Goal: Check status: Check status

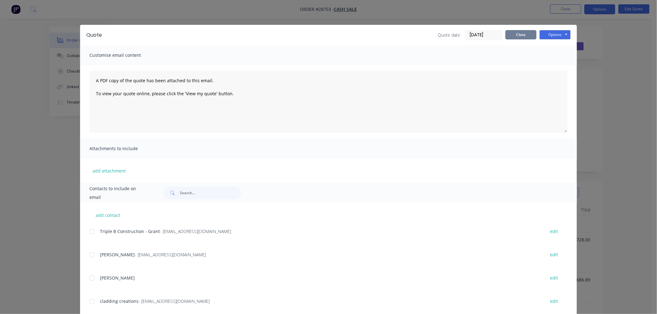
drag, startPoint x: 516, startPoint y: 34, endPoint x: 594, endPoint y: 9, distance: 82.3
click at [515, 33] on button "Close" at bounding box center [521, 34] width 31 height 9
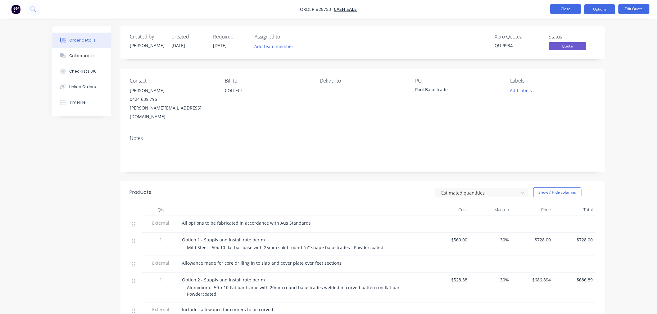
click at [574, 9] on button "Close" at bounding box center [565, 8] width 31 height 9
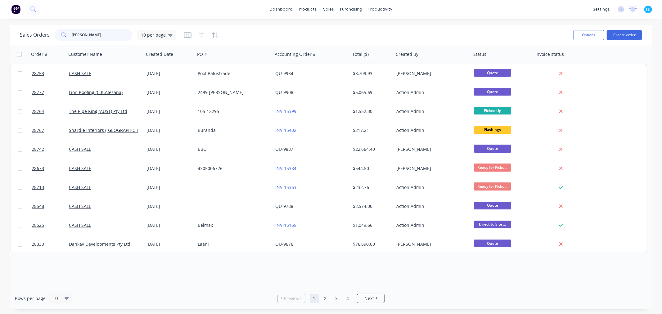
drag, startPoint x: 92, startPoint y: 36, endPoint x: 61, endPoint y: 40, distance: 30.9
click at [61, 40] on div "[PERSON_NAME]" at bounding box center [94, 35] width 78 height 12
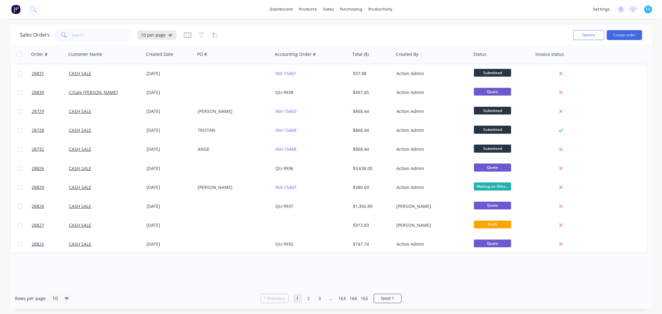
click at [165, 36] on div "10 per page" at bounding box center [157, 35] width 32 height 6
click at [162, 112] on button "Archive" at bounding box center [174, 112] width 71 height 7
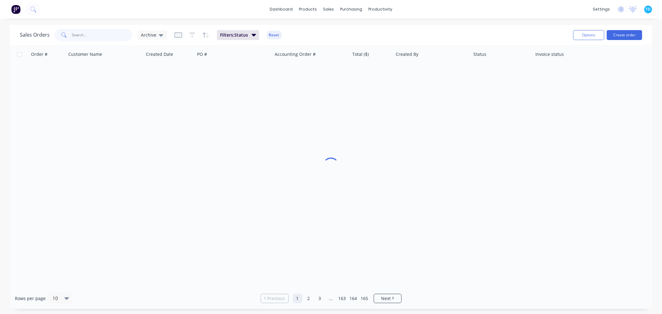
click at [76, 34] on input "text" at bounding box center [102, 35] width 61 height 12
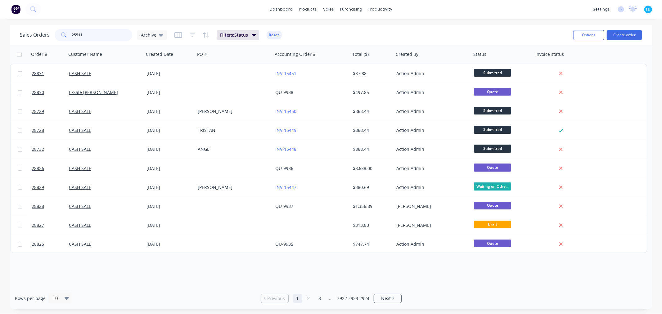
type input "25511"
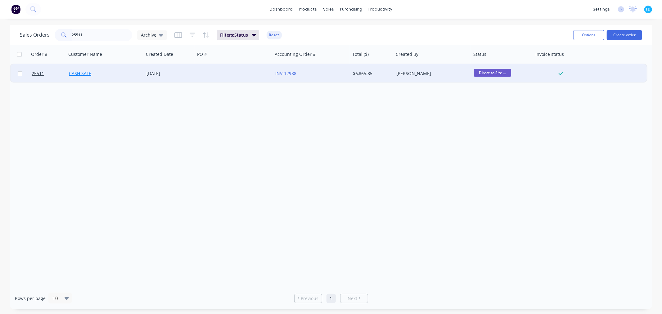
click at [83, 75] on link "CASH SALE" at bounding box center [80, 73] width 22 height 6
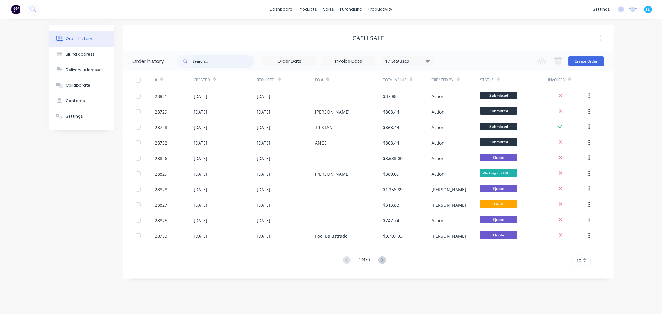
click at [206, 63] on input "text" at bounding box center [223, 61] width 61 height 12
type input "25511"
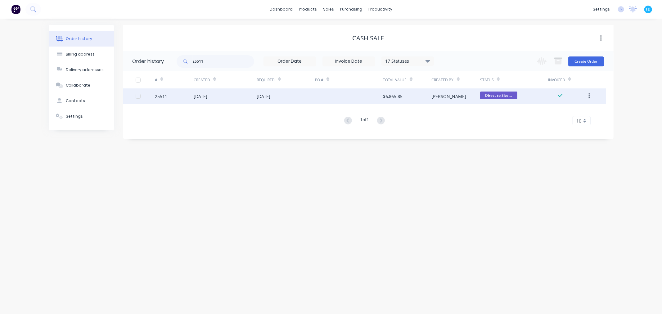
click at [193, 97] on div "25511" at bounding box center [174, 96] width 39 height 16
